Goal: Communication & Community: Participate in discussion

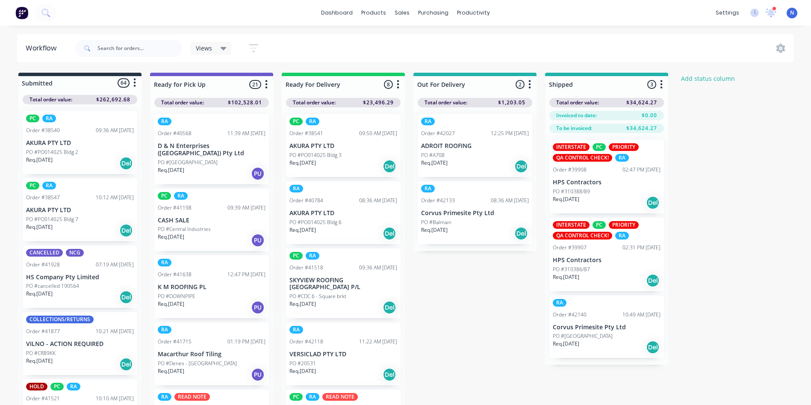
scroll to position [616, 0]
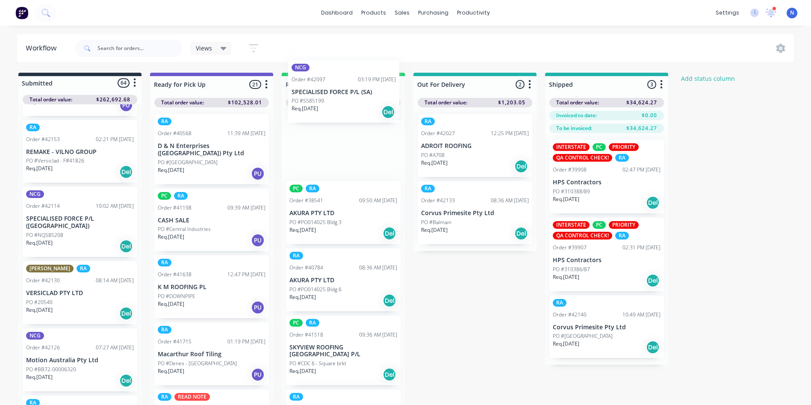
drag, startPoint x: 60, startPoint y: 280, endPoint x: 330, endPoint y: 98, distance: 325.7
click at [330, 98] on div "Submitted 64 Status colour #273444 hex #273444 Save Cancel Summaries Total orde…" at bounding box center [459, 241] width 930 height 337
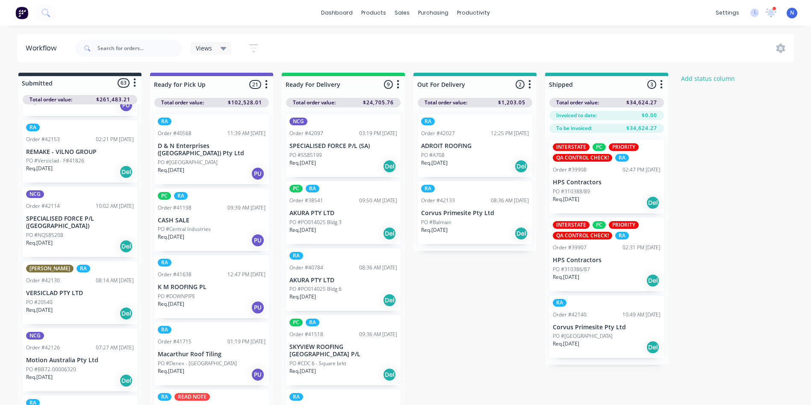
click at [315, 162] on p "Req. [DATE]" at bounding box center [302, 163] width 27 height 8
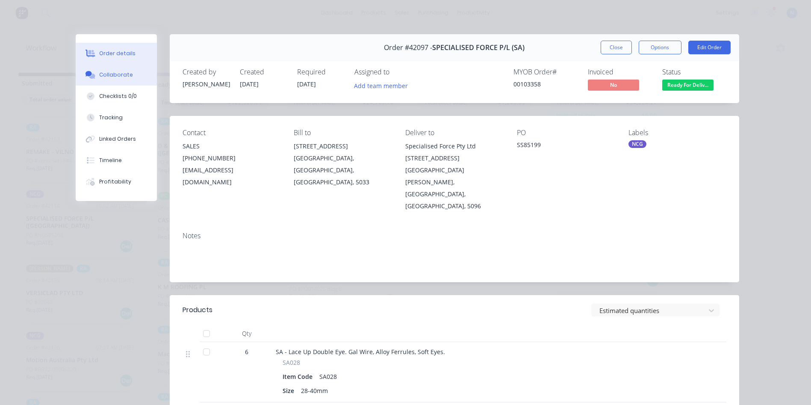
click at [127, 74] on button "Collaborate" at bounding box center [116, 74] width 81 height 21
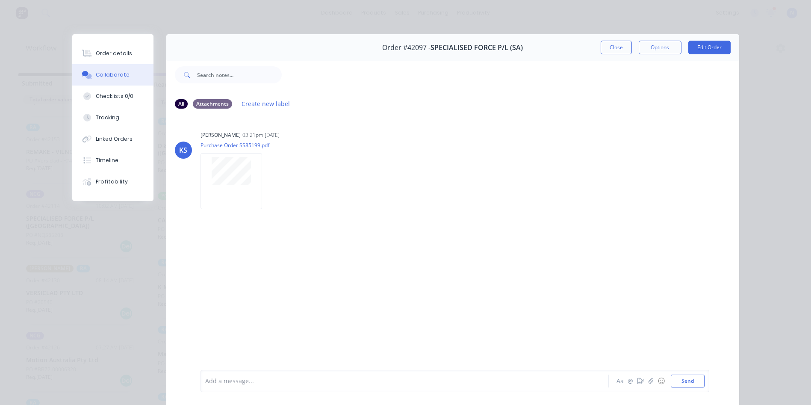
click at [354, 386] on div "Add a message..." at bounding box center [392, 381] width 375 height 13
click at [622, 50] on button "Close" at bounding box center [616, 48] width 31 height 14
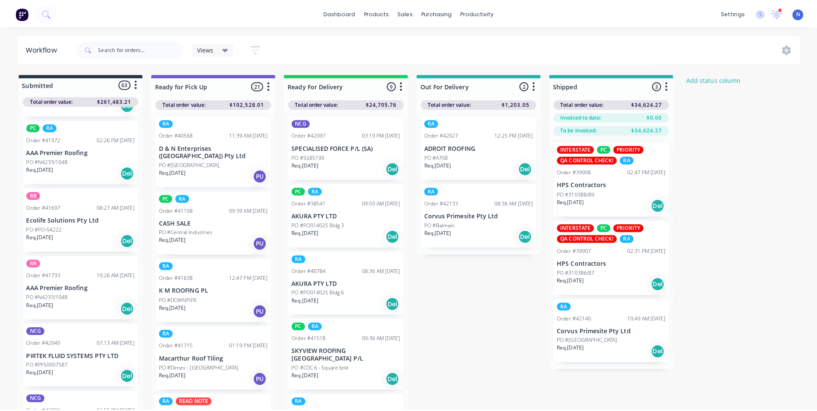
scroll to position [683, 0]
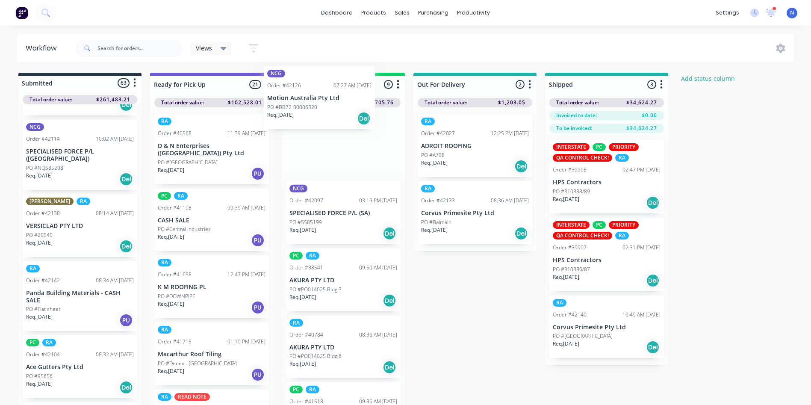
drag, startPoint x: 49, startPoint y: 280, endPoint x: 293, endPoint y: 106, distance: 299.5
click at [293, 106] on div "Submitted 63 Status colour #273444 hex #273444 Save Cancel Summaries Total orde…" at bounding box center [459, 241] width 930 height 337
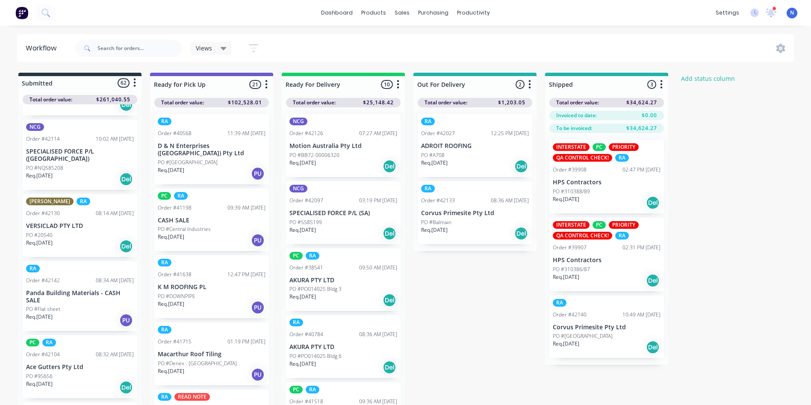
click at [303, 159] on p "Req. [DATE]" at bounding box center [302, 163] width 27 height 8
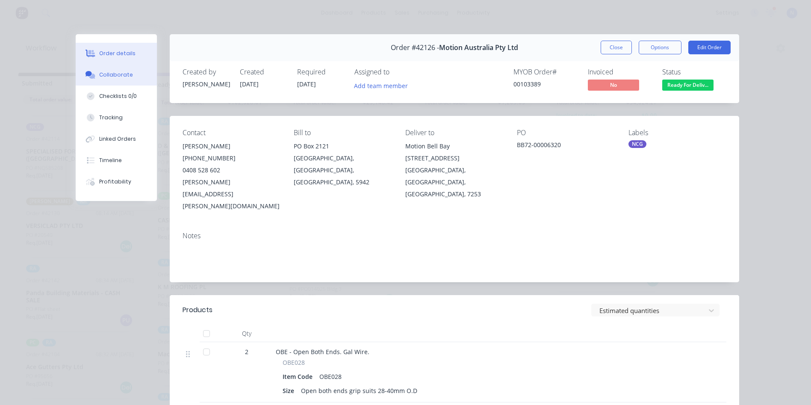
click at [110, 75] on div "Collaborate" at bounding box center [116, 75] width 34 height 8
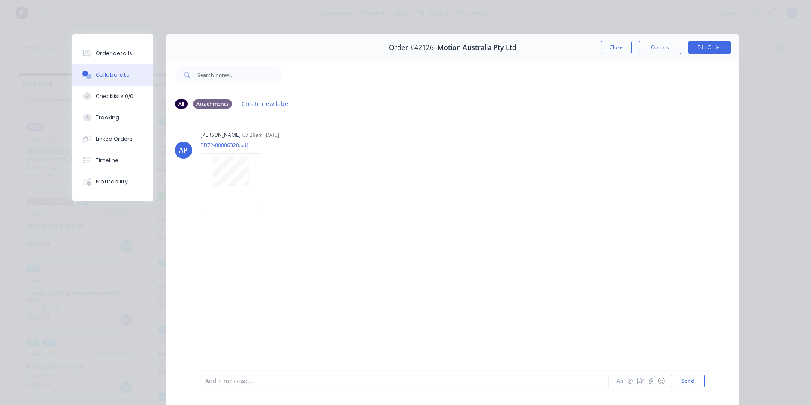
click at [361, 380] on div at bounding box center [393, 381] width 374 height 9
click at [614, 49] on button "Close" at bounding box center [616, 48] width 31 height 14
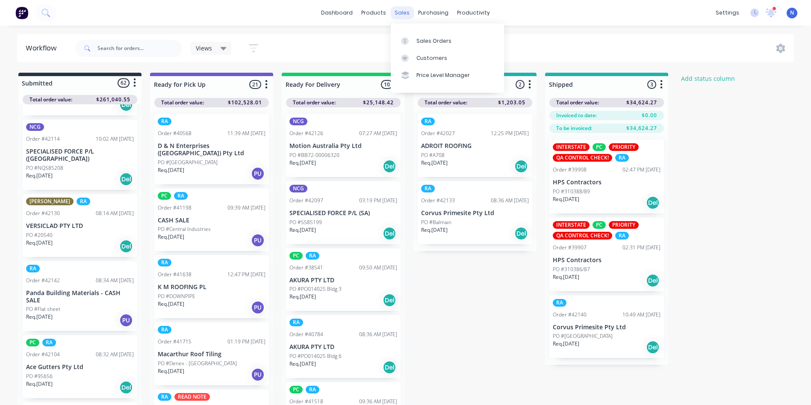
click at [400, 13] on div "sales" at bounding box center [402, 12] width 24 height 13
click at [453, 42] on link "Sales Orders" at bounding box center [447, 40] width 113 height 17
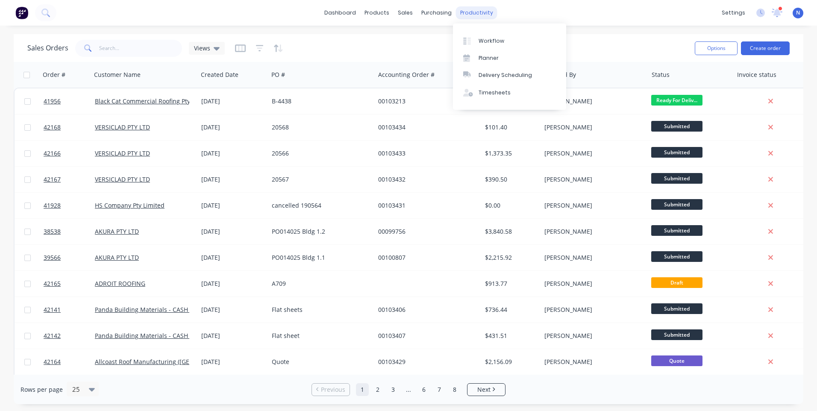
click at [481, 12] on div "productivity" at bounding box center [476, 12] width 41 height 13
click at [486, 42] on div "Workflow" at bounding box center [492, 41] width 26 height 8
